Goal: Go to known website: Access a specific website the user already knows

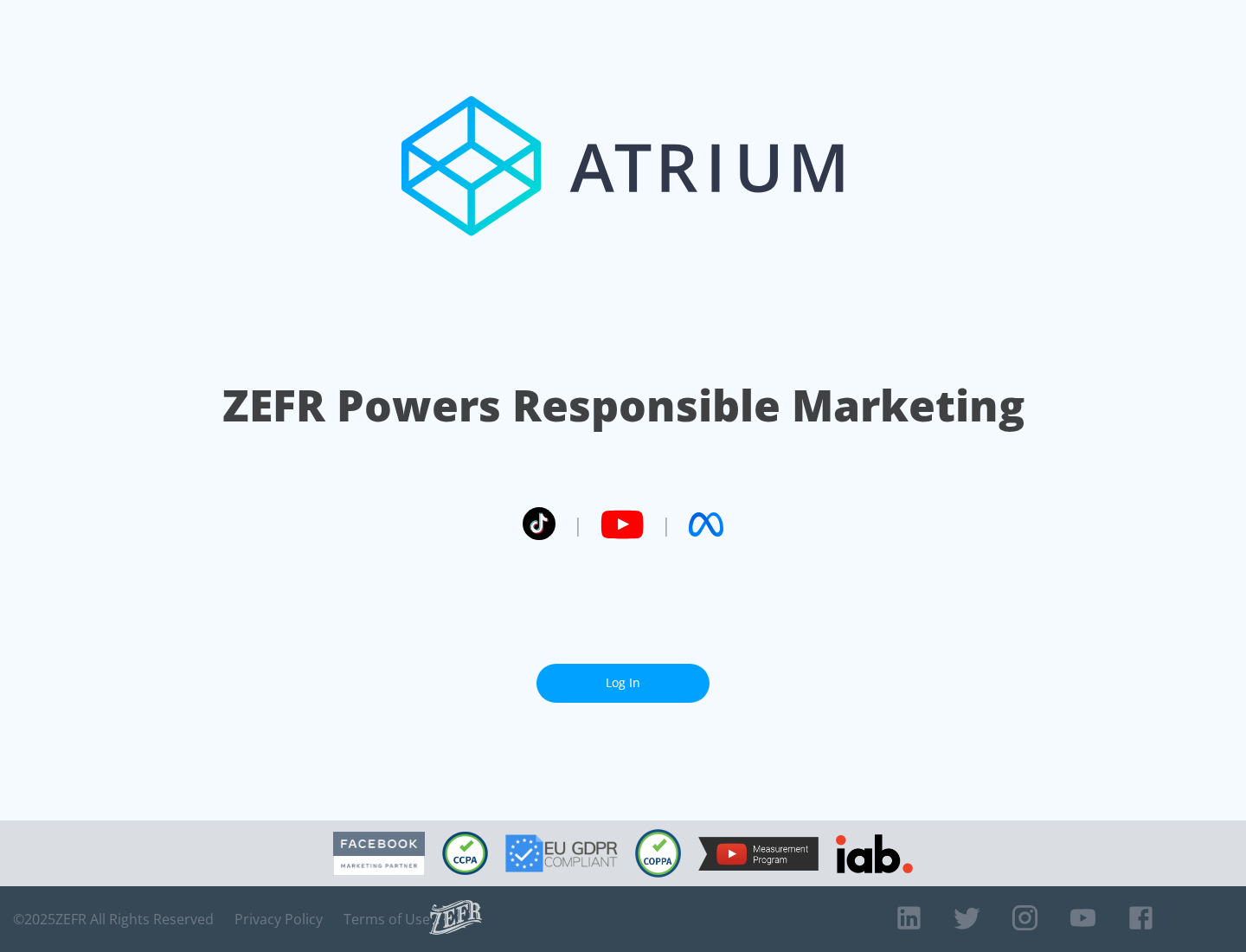
click at [623, 675] on link "Log In" at bounding box center [623, 683] width 174 height 39
